Goal: Communication & Community: Answer question/provide support

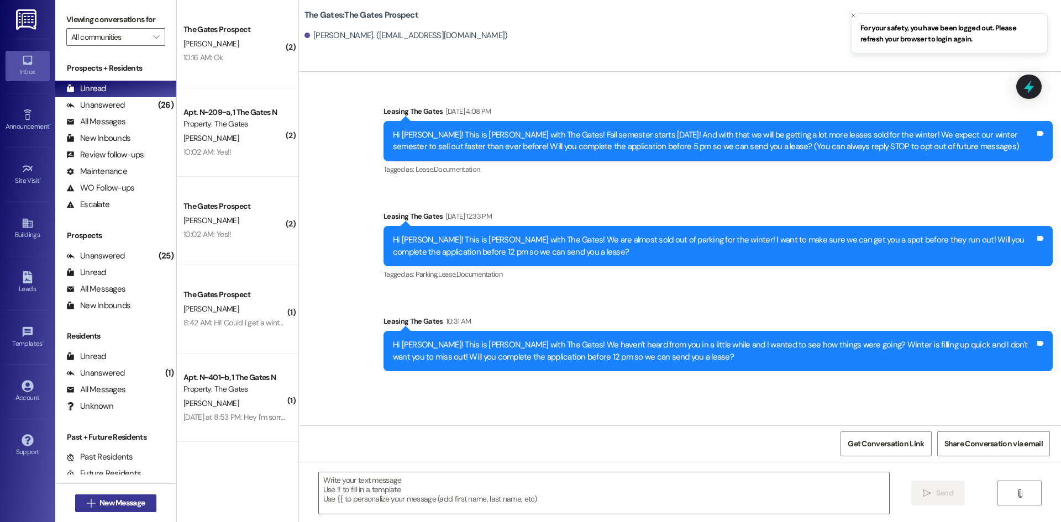
click at [137, 503] on span "New Message" at bounding box center [122, 504] width 45 height 12
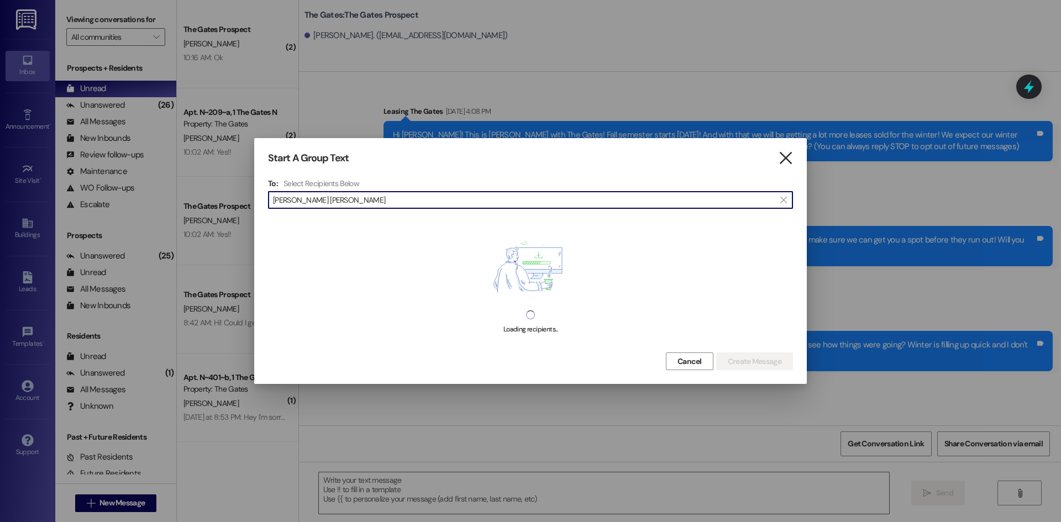
type input "[PERSON_NAME] [PERSON_NAME]"
click at [782, 154] on icon "" at bounding box center [785, 159] width 15 height 12
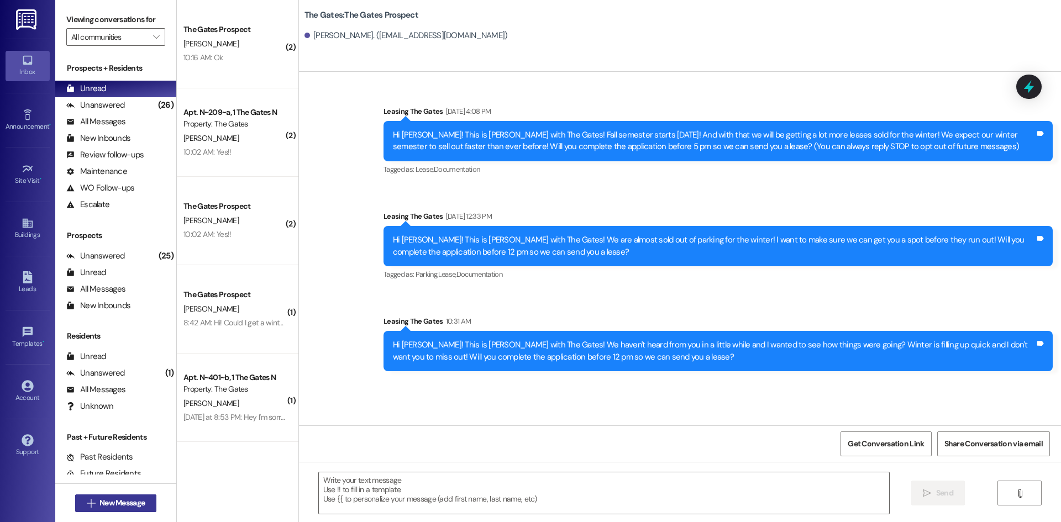
click at [87, 501] on icon "" at bounding box center [91, 503] width 8 height 9
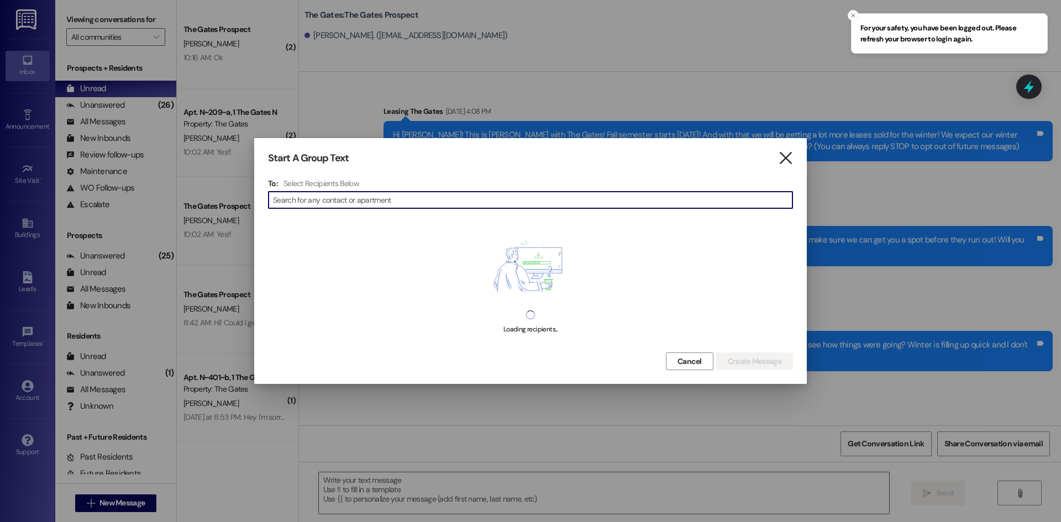
click at [782, 164] on icon "" at bounding box center [785, 159] width 15 height 12
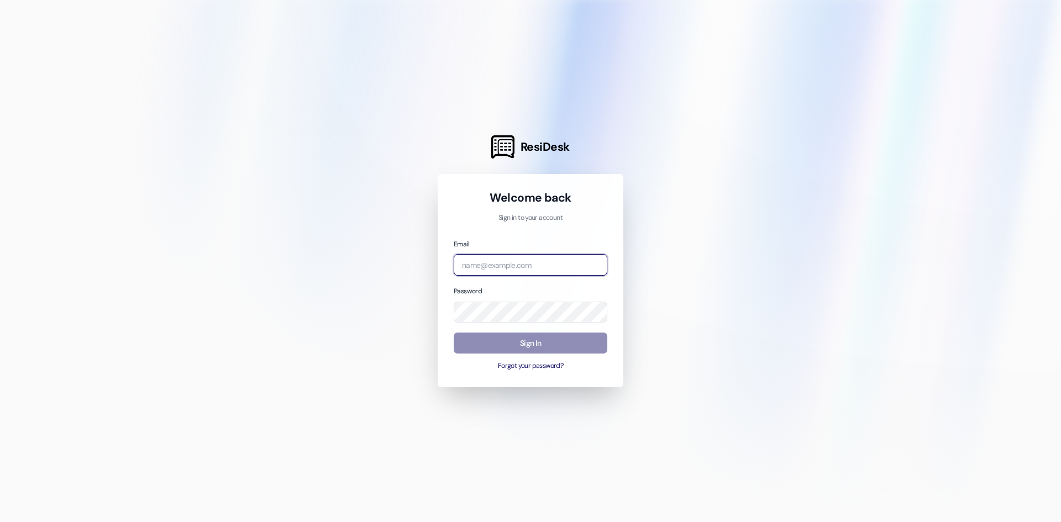
type input "[EMAIL_ADDRESS][DOMAIN_NAME]"
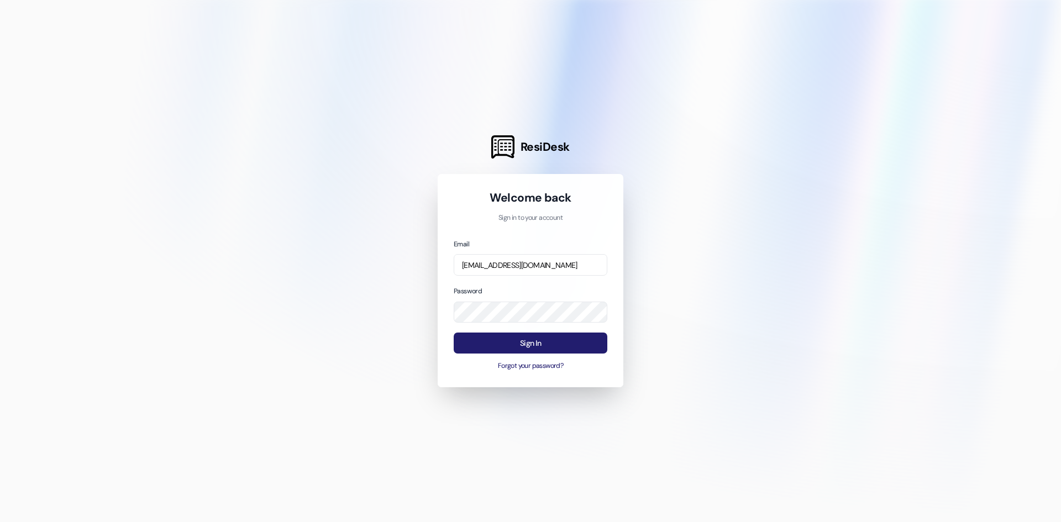
click at [550, 341] on button "Sign In" at bounding box center [531, 344] width 154 height 22
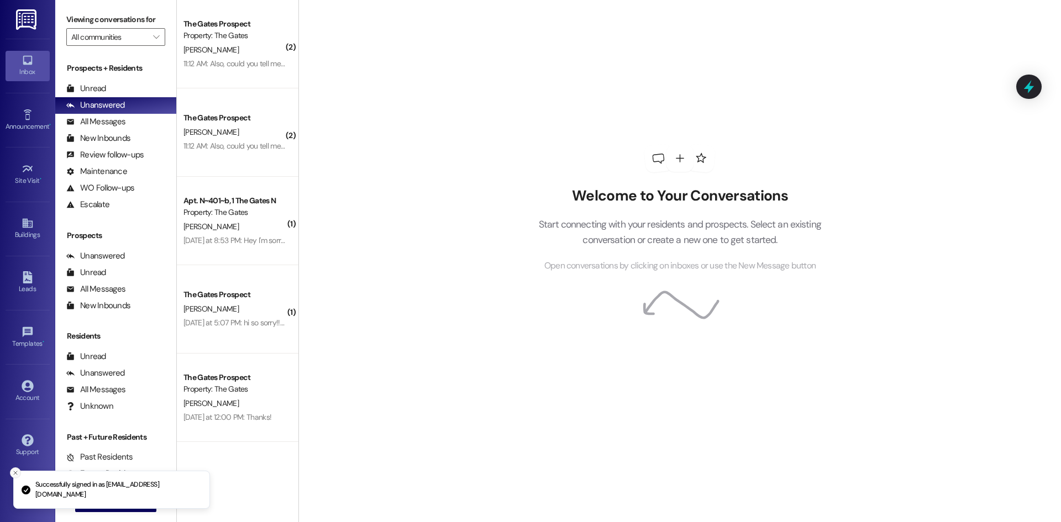
click at [19, 472] on button "Close toast" at bounding box center [15, 473] width 11 height 11
click at [77, 507] on button " New Message" at bounding box center [116, 504] width 82 height 18
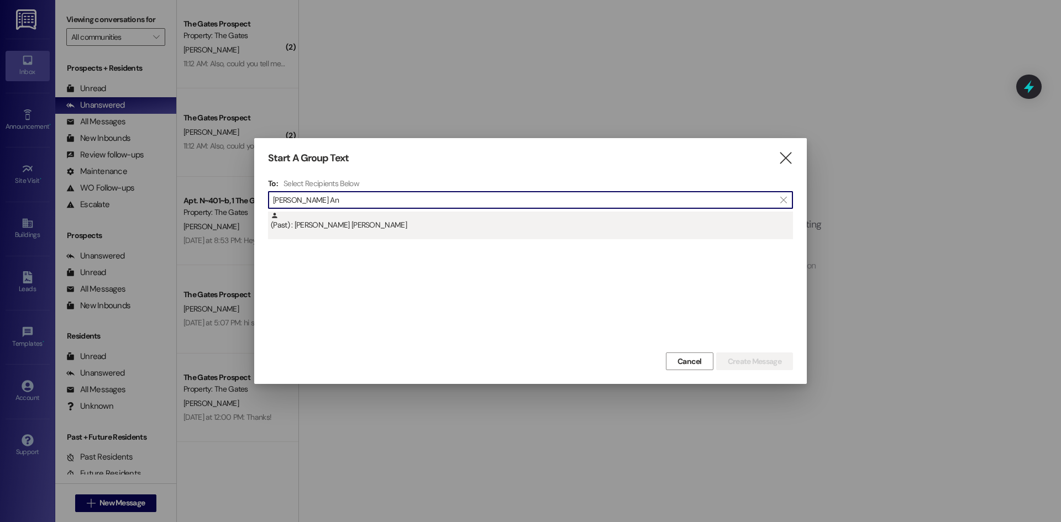
type input "[PERSON_NAME] An"
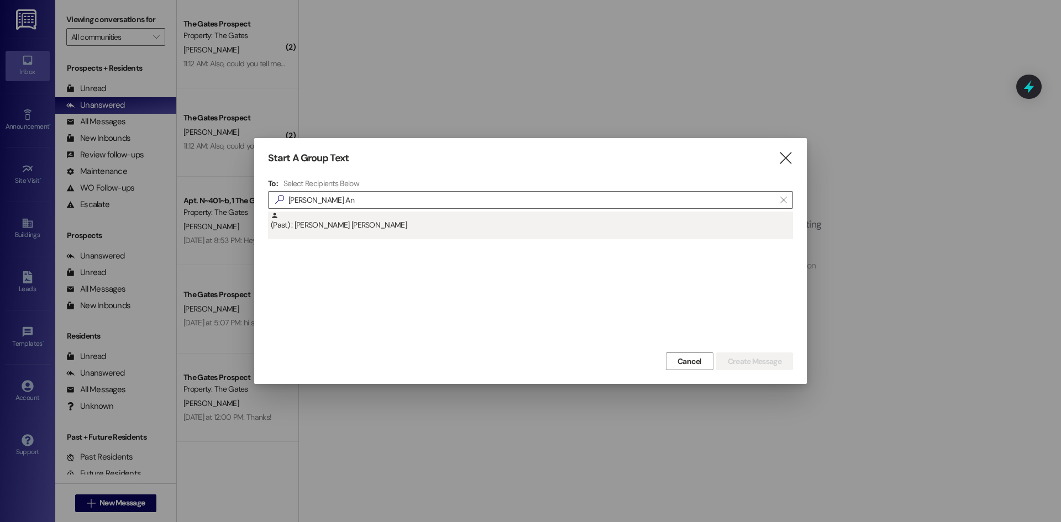
click at [350, 235] on div "(Past) : [PERSON_NAME] [PERSON_NAME]" at bounding box center [530, 226] width 525 height 28
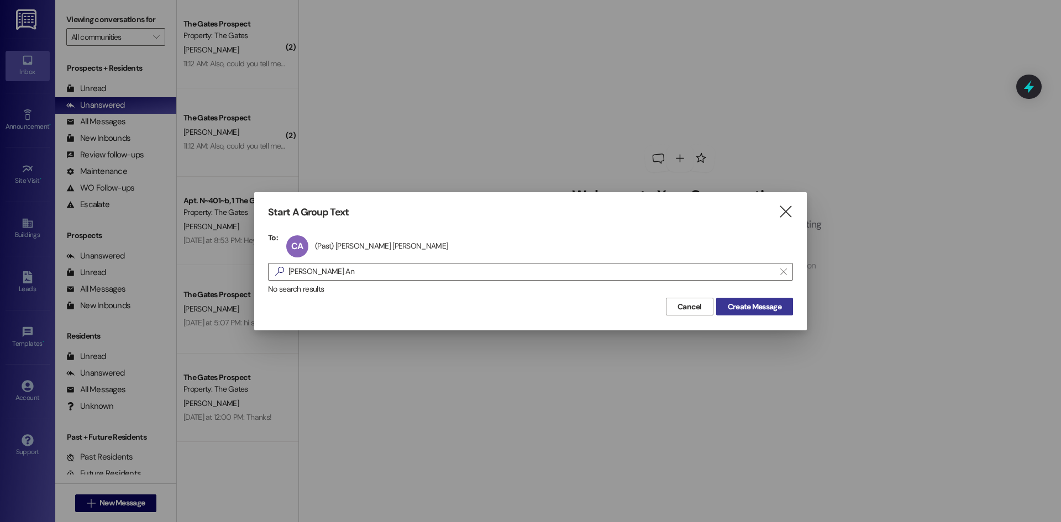
click at [749, 300] on button "Create Message" at bounding box center [754, 307] width 77 height 18
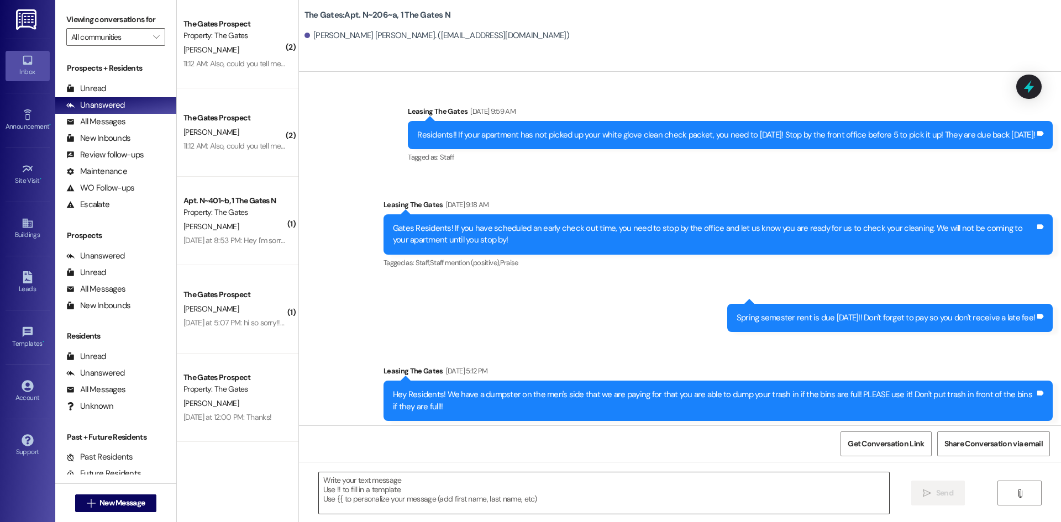
click at [375, 492] on textarea at bounding box center [604, 493] width 571 height 41
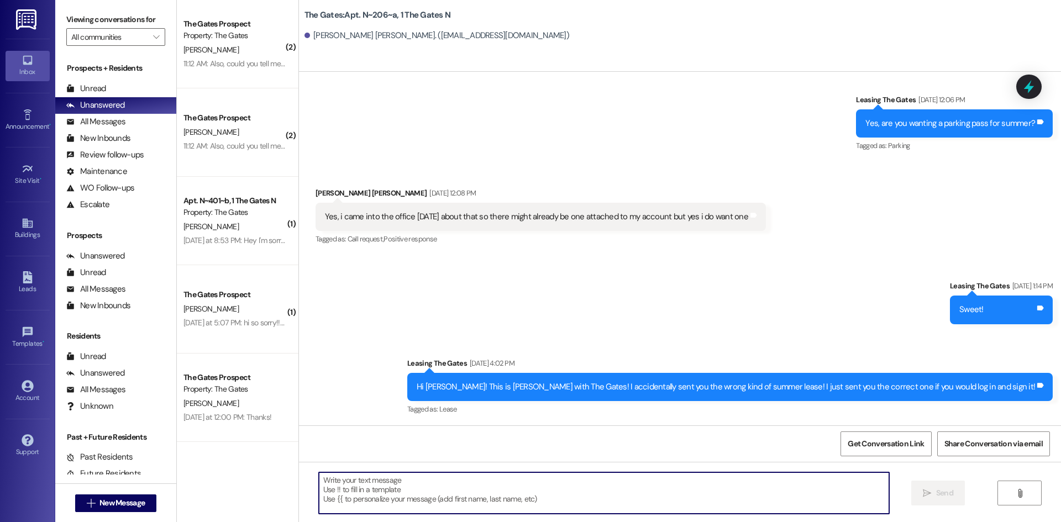
scroll to position [13497, 0]
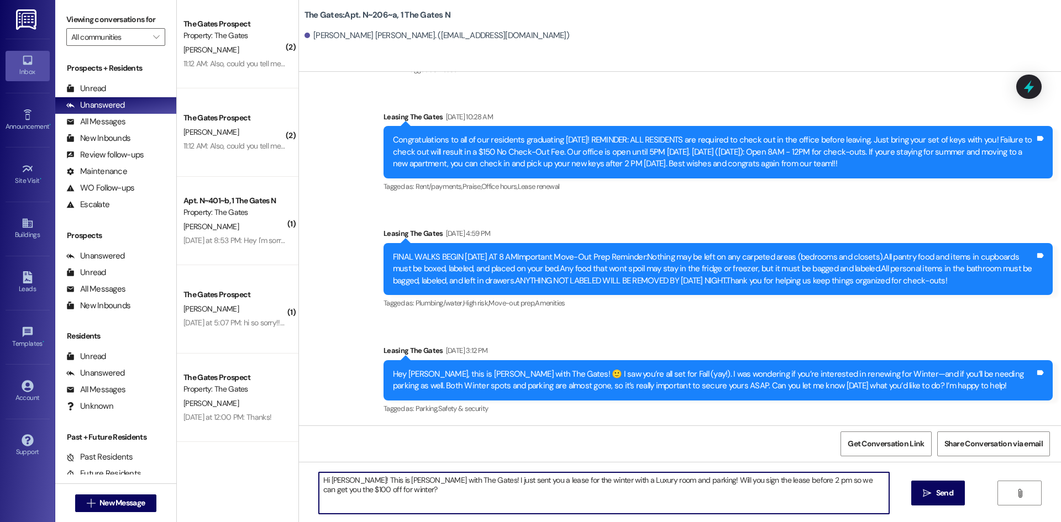
type textarea "c"
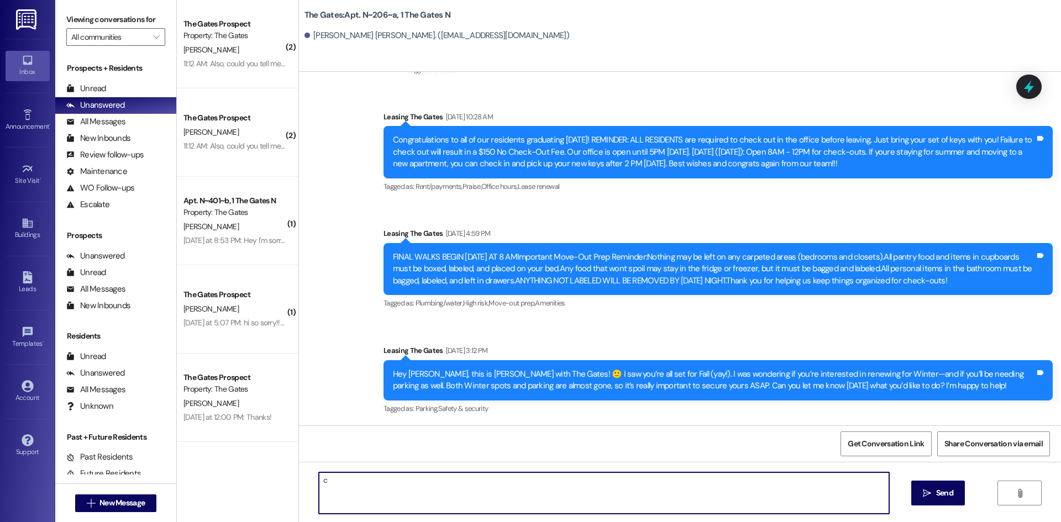
click at [414, 491] on textarea "c" at bounding box center [604, 493] width 571 height 41
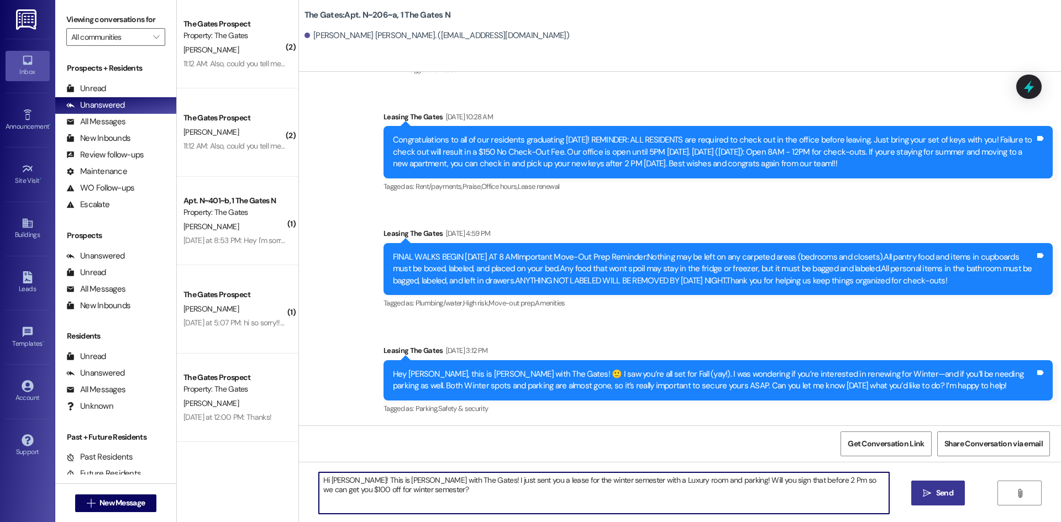
type textarea "Hi [PERSON_NAME]! This is [PERSON_NAME] with The Gates! I just sent you a lease…"
click at [933, 487] on button " Send" at bounding box center [939, 493] width 54 height 25
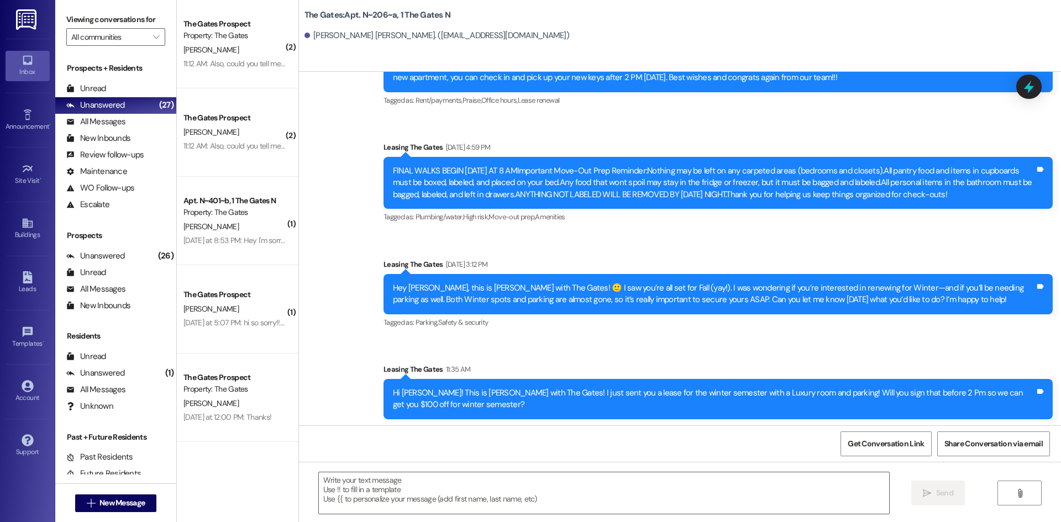
scroll to position [13586, 0]
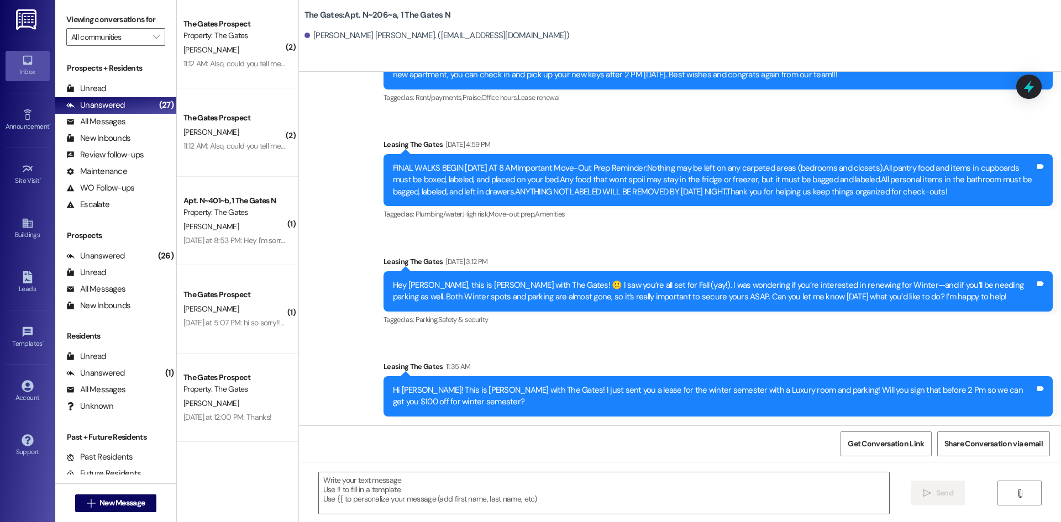
click at [442, 397] on div "Hi [PERSON_NAME]! This is [PERSON_NAME] with The Gates! I just sent you a lease…" at bounding box center [714, 397] width 642 height 24
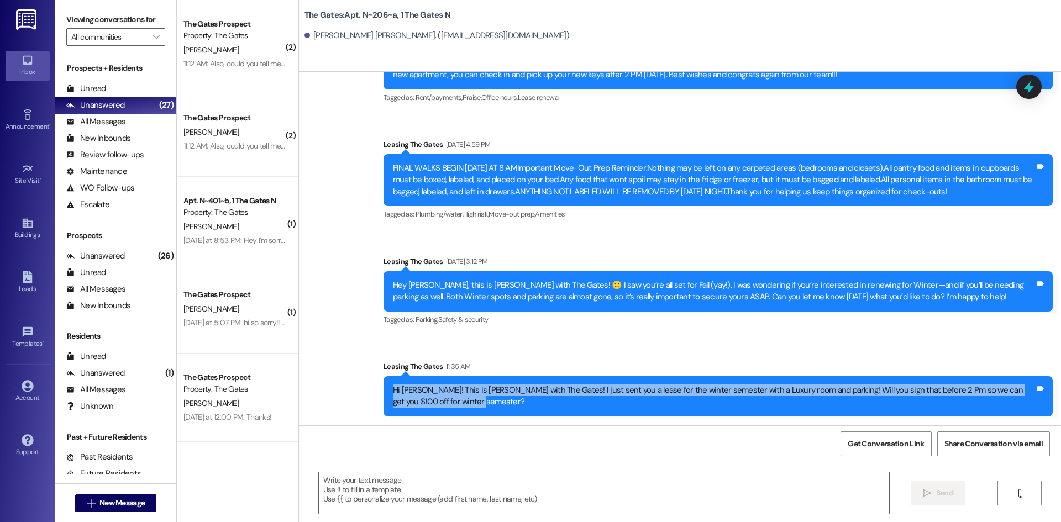
drag, startPoint x: 448, startPoint y: 399, endPoint x: 382, endPoint y: 387, distance: 67.4
click at [384, 387] on div "Hi [PERSON_NAME]! This is [PERSON_NAME] with The Gates! I just sent you a lease…" at bounding box center [718, 396] width 669 height 40
copy div "Hi [PERSON_NAME]! This is [PERSON_NAME] with The Gates! I just sent you a lease…"
click at [109, 504] on span "New Message" at bounding box center [122, 504] width 45 height 12
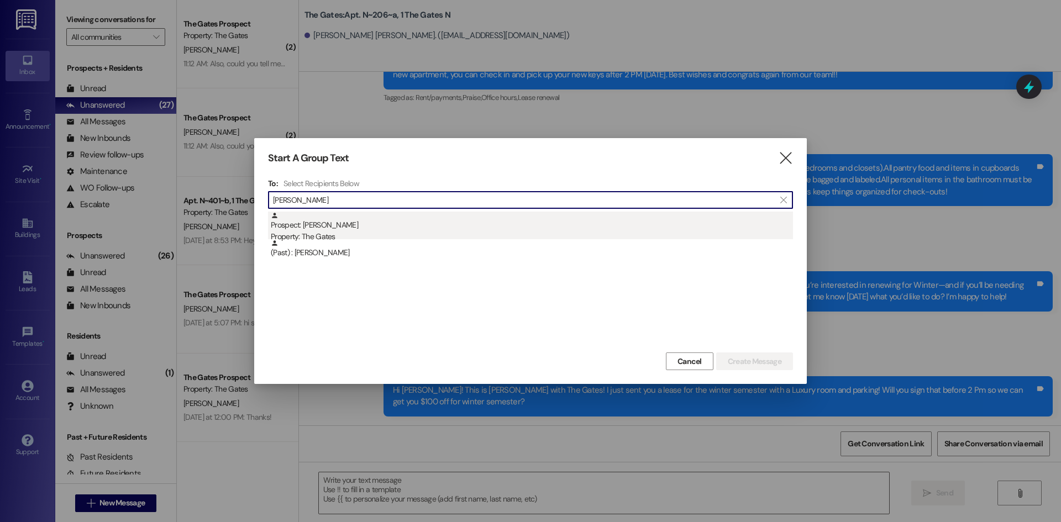
type input "[PERSON_NAME]"
click at [328, 232] on div "Property: The Gates" at bounding box center [532, 237] width 522 height 12
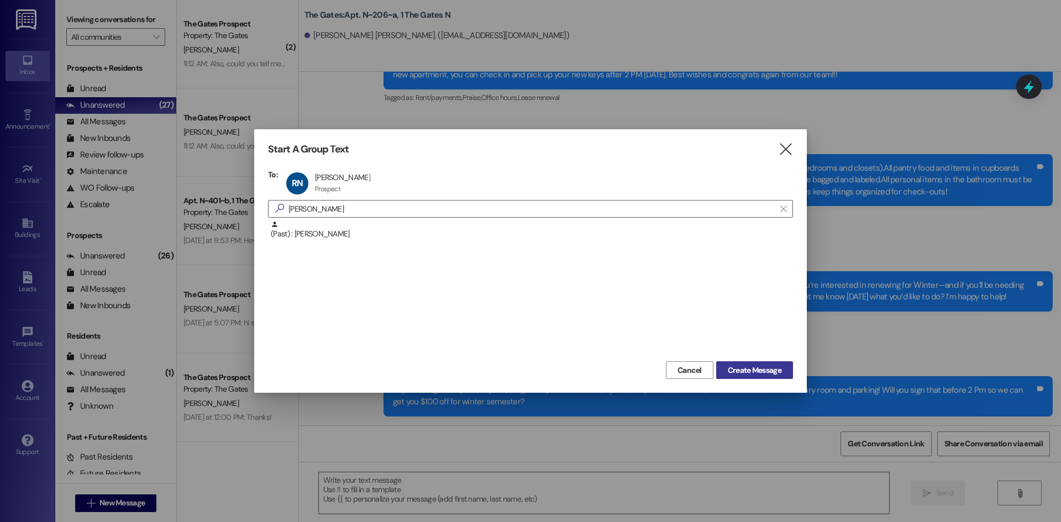
click at [746, 370] on span "Create Message" at bounding box center [755, 371] width 54 height 12
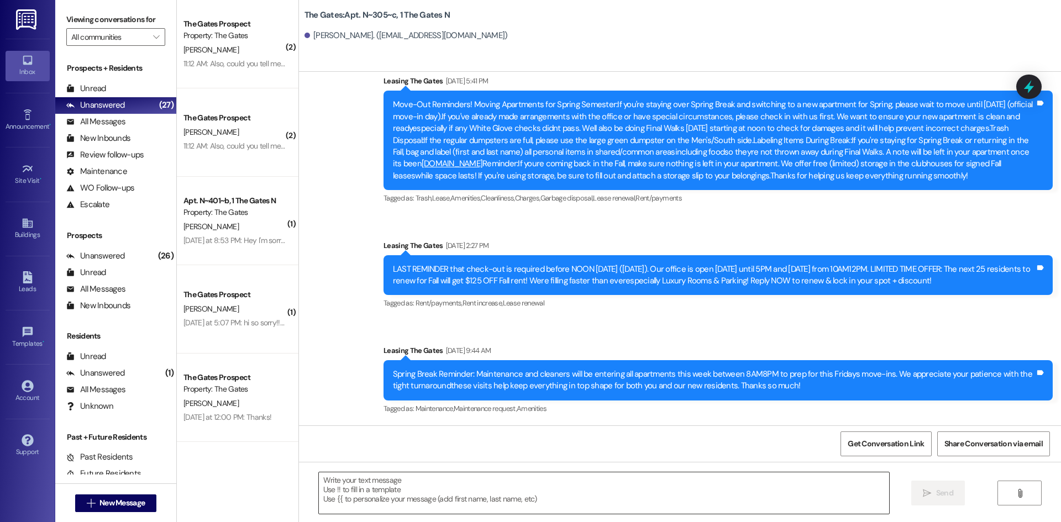
scroll to position [4660, 0]
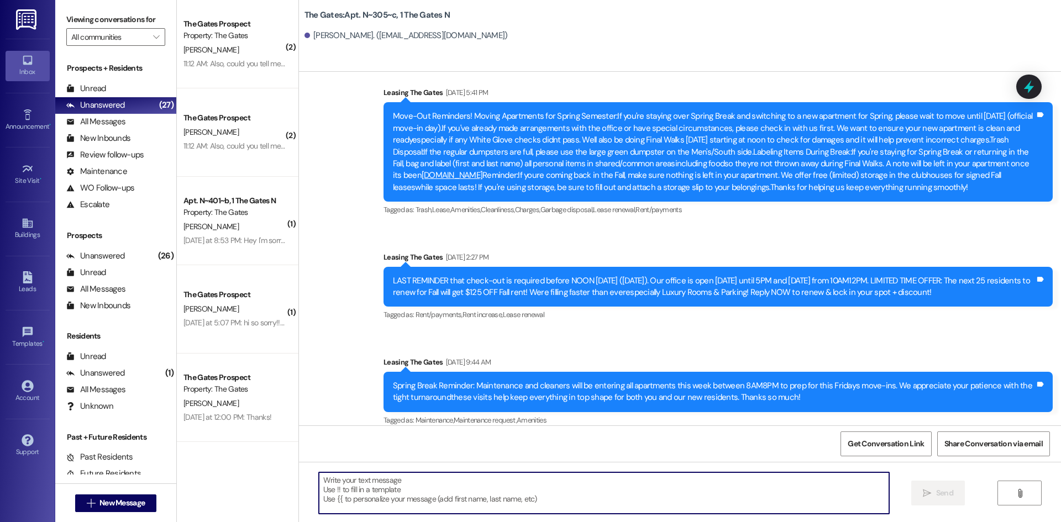
click at [358, 488] on textarea at bounding box center [604, 493] width 571 height 41
paste textarea "Hi [PERSON_NAME]! This is [PERSON_NAME] with The Gates! I just sent you a lease…"
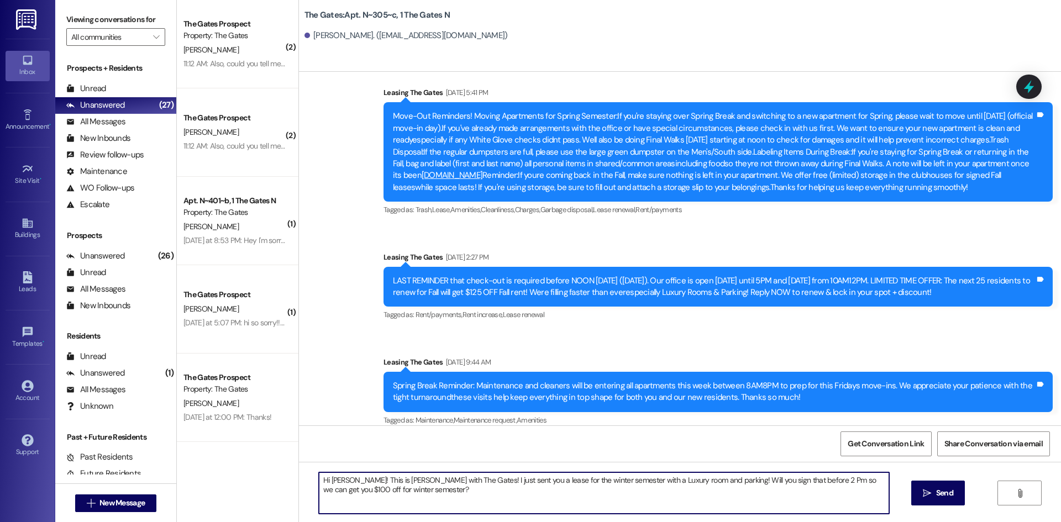
click at [349, 482] on textarea "Hi [PERSON_NAME]! This is [PERSON_NAME] with The Gates! I just sent you a lease…" at bounding box center [604, 493] width 571 height 41
drag, startPoint x: 638, startPoint y: 481, endPoint x: 620, endPoint y: 480, distance: 18.3
click at [620, 480] on textarea "Hi [PERSON_NAME]! This is [PERSON_NAME] with The Gates! I just sent you a lease…" at bounding box center [604, 493] width 571 height 41
type textarea "Hi [PERSON_NAME]! This is [PERSON_NAME] with The Gates! I just sent you a lease…"
click at [955, 501] on button " Send" at bounding box center [939, 493] width 54 height 25
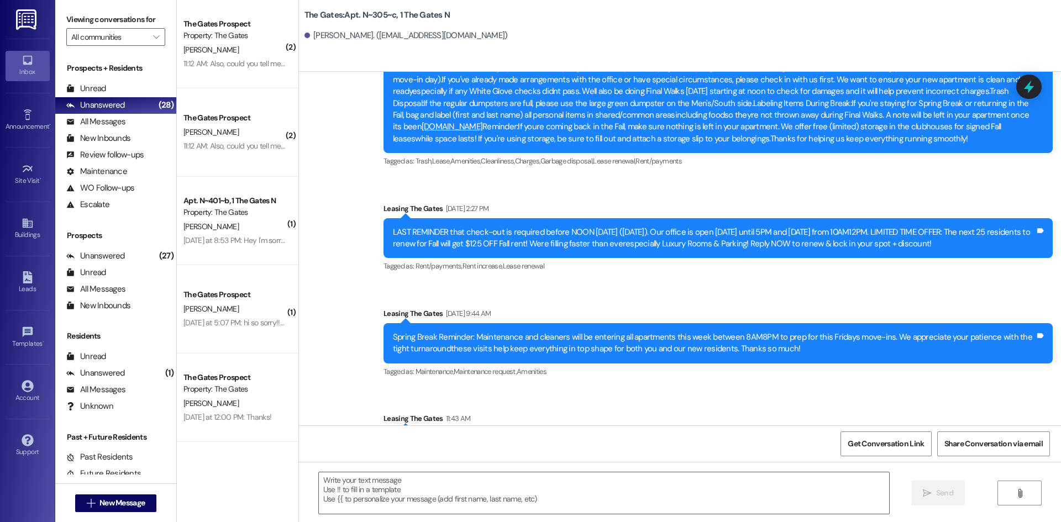
scroll to position [4748, 0]
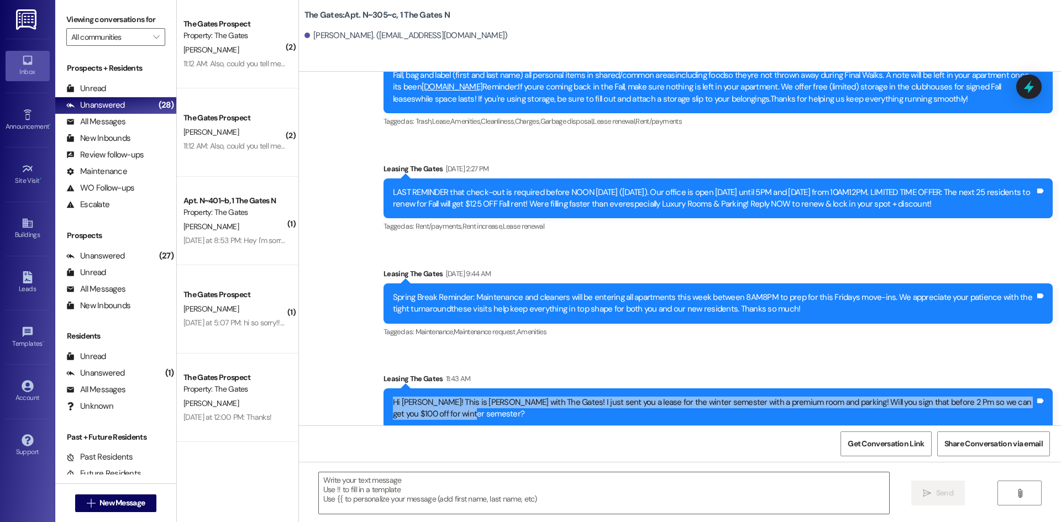
drag, startPoint x: 450, startPoint y: 401, endPoint x: 362, endPoint y: 385, distance: 89.4
copy div "Hi [PERSON_NAME]! This is [PERSON_NAME] with The Gates! I just sent you a lease…"
click at [118, 505] on span "New Message" at bounding box center [122, 504] width 45 height 12
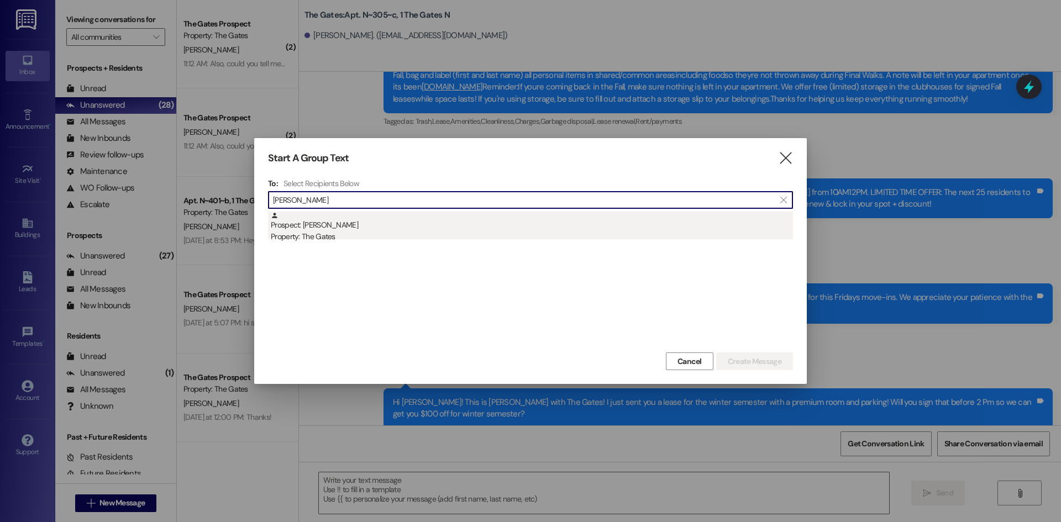
type input "[PERSON_NAME]"
click at [327, 231] on div "Property: The Gates" at bounding box center [532, 237] width 522 height 12
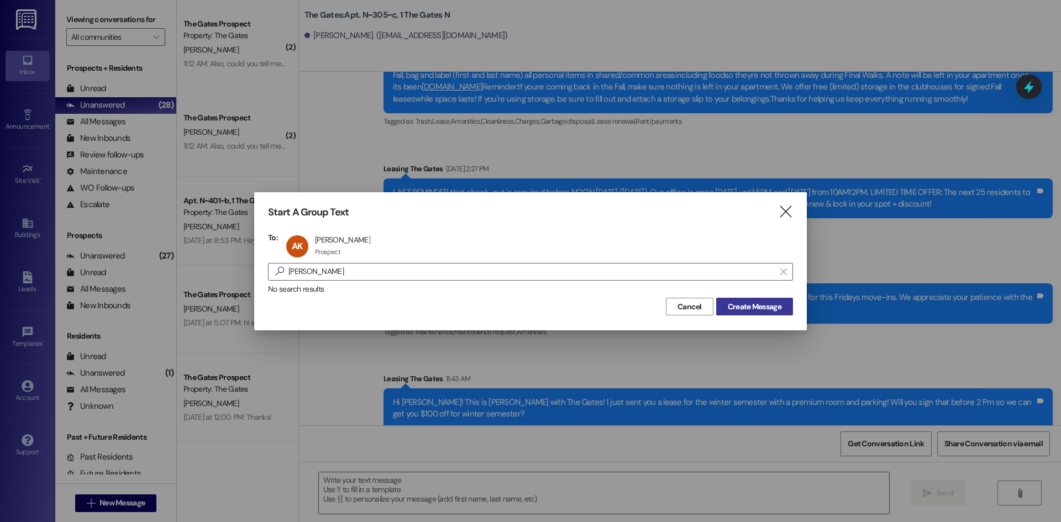
click at [726, 308] on span "Create Message" at bounding box center [755, 307] width 58 height 12
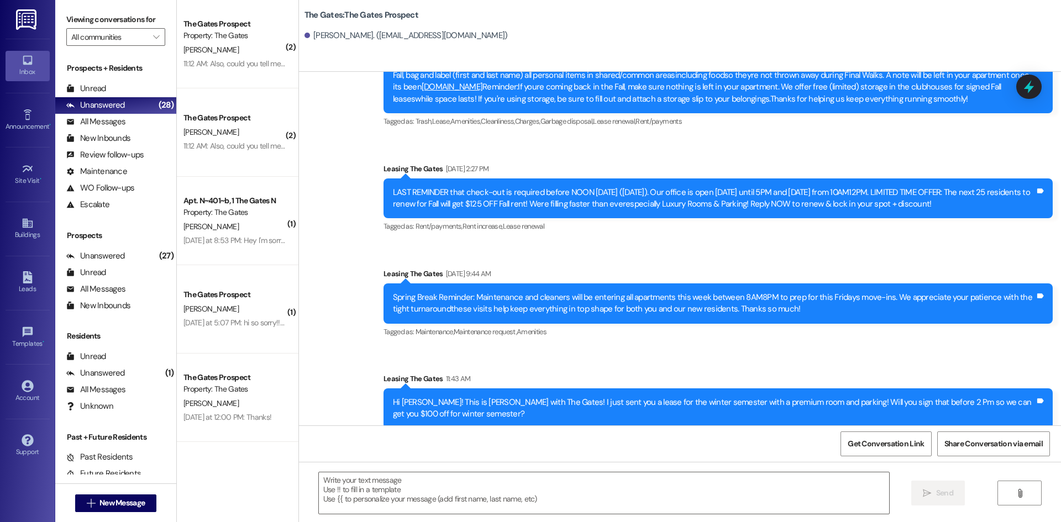
scroll to position [1, 0]
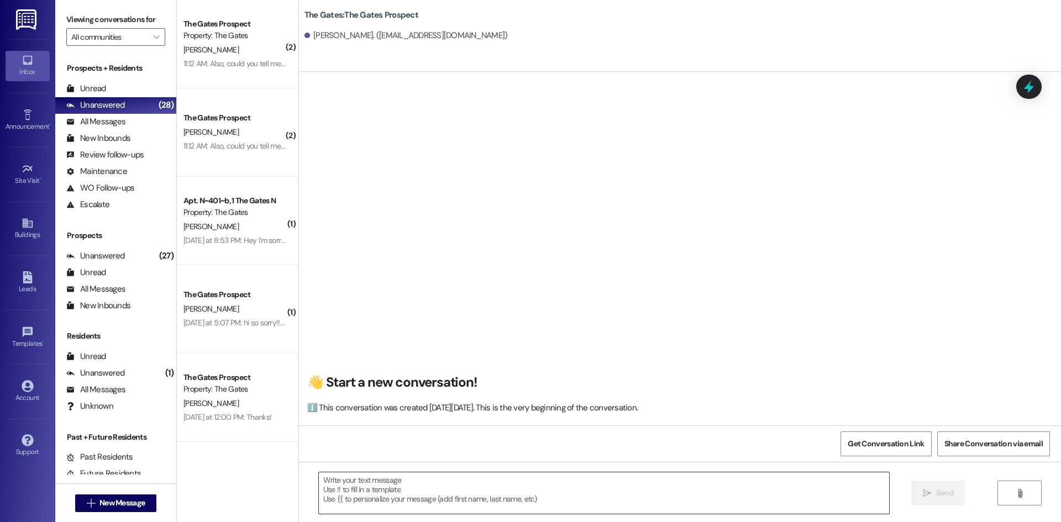
click at [352, 487] on textarea at bounding box center [604, 493] width 571 height 41
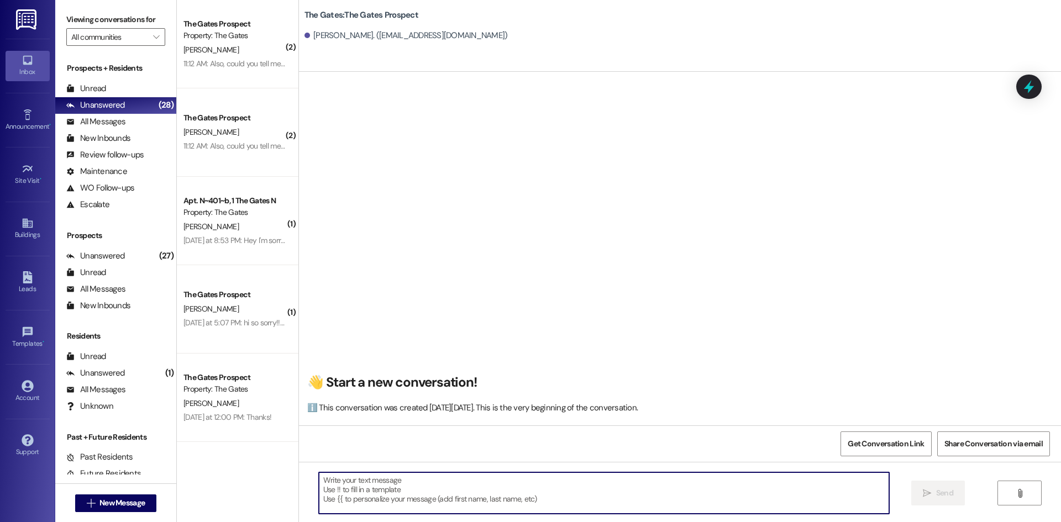
paste textarea "Hi [PERSON_NAME]! This is [PERSON_NAME] with The Gates! I just sent you a lease…"
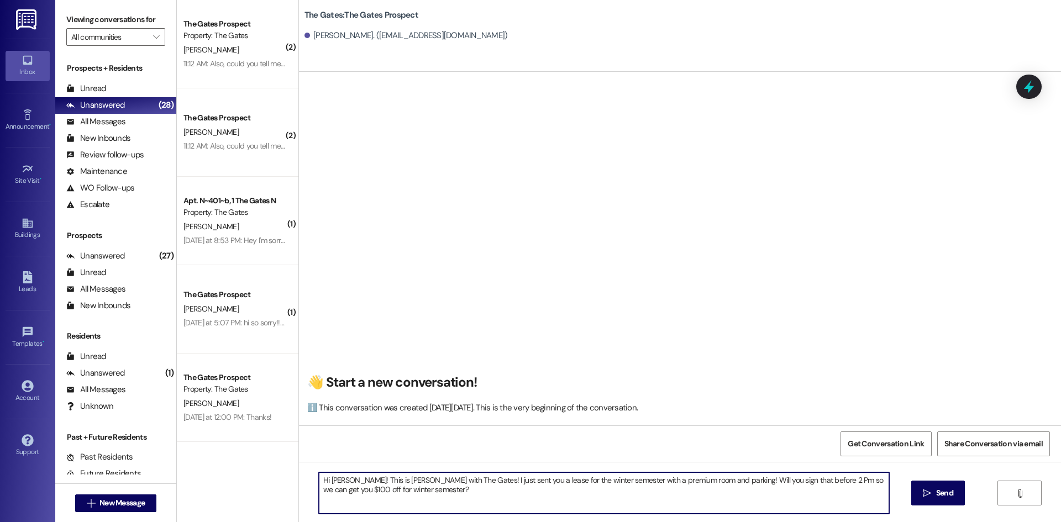
click at [337, 480] on textarea "Hi [PERSON_NAME]! This is [PERSON_NAME] with The Gates! I just sent you a lease…" at bounding box center [604, 493] width 571 height 41
click at [569, 479] on textarea "Hi [PERSON_NAME]! This is [PERSON_NAME] with The Gates! I just sent you a lease…" at bounding box center [604, 493] width 571 height 41
click at [634, 480] on textarea "Hi [PERSON_NAME]! This is [PERSON_NAME] with The Gates! I just sent you a lease…" at bounding box center [604, 493] width 571 height 41
click at [635, 480] on textarea "Hi [PERSON_NAME]! This is [PERSON_NAME] with The Gates! I just sent you a lease…" at bounding box center [604, 493] width 571 height 41
type textarea "Hi [PERSON_NAME]! This is [PERSON_NAME] with The Gates! I just sent you a lease…"
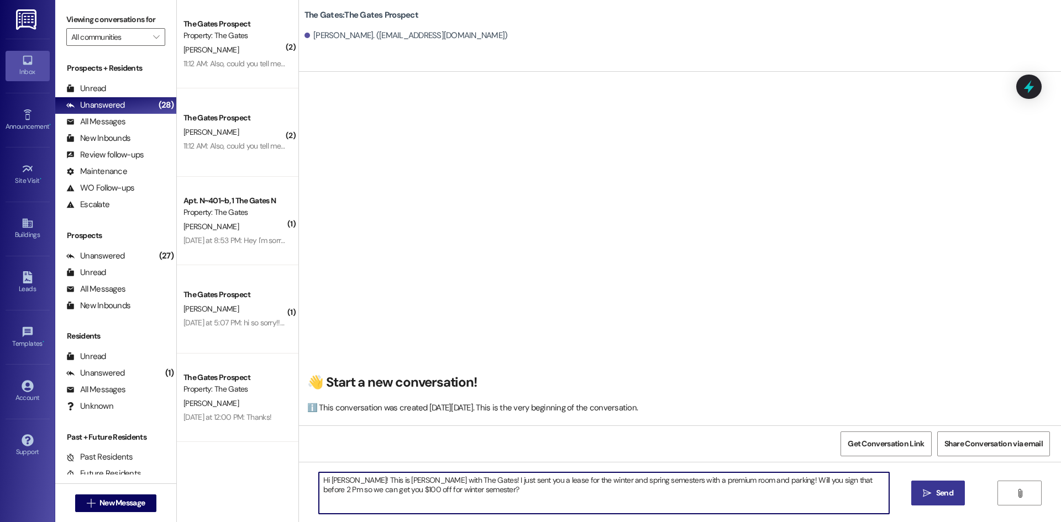
click at [946, 490] on span "Send" at bounding box center [944, 494] width 17 height 12
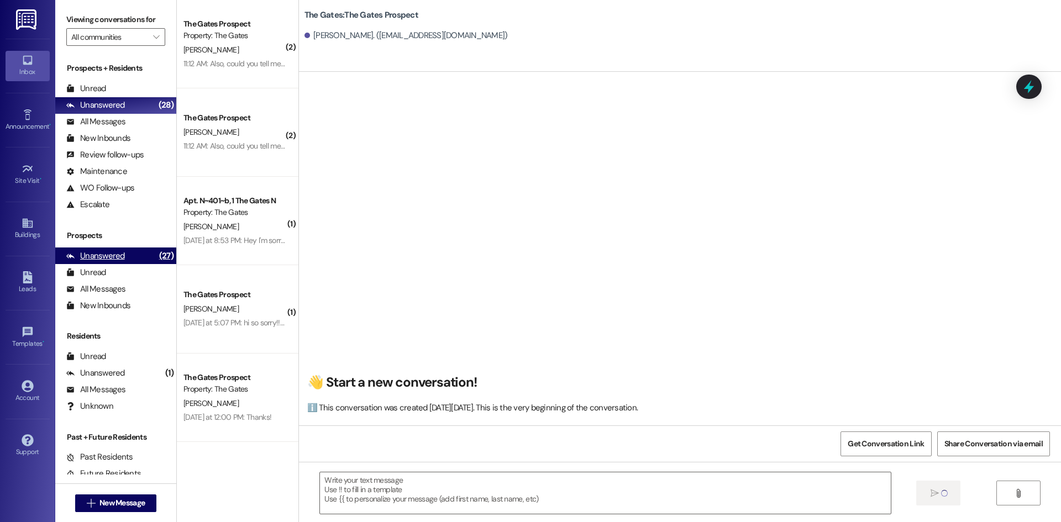
scroll to position [0, 0]
